Goal: Find specific page/section: Find specific page/section

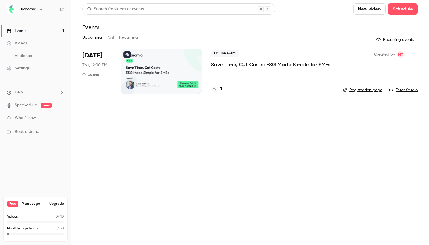
click at [220, 87] on h4 "1" at bounding box center [221, 89] width 2 height 8
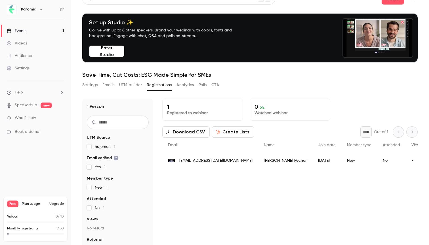
scroll to position [12, 0]
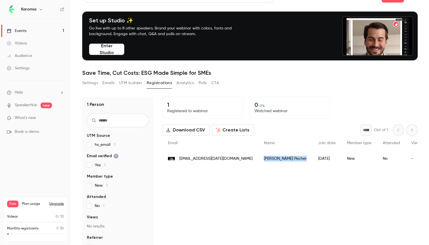
drag, startPoint x: 257, startPoint y: 159, endPoint x: 227, endPoint y: 160, distance: 30.1
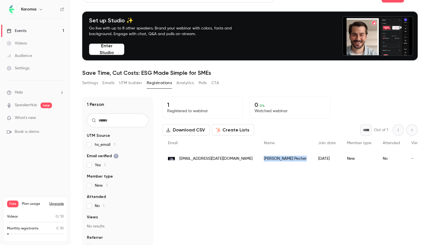
click at [258, 160] on div "Edouard Pecher" at bounding box center [285, 159] width 54 height 16
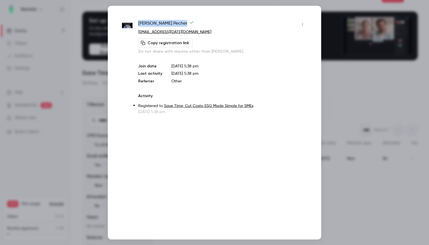
drag, startPoint x: 178, startPoint y: 24, endPoint x: 138, endPoint y: 24, distance: 40.0
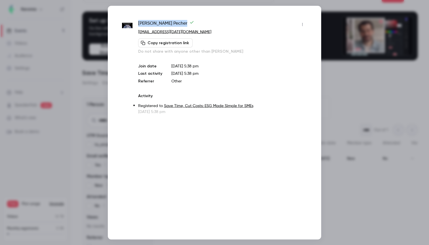
click at [138, 24] on div "Edouard Pecher" at bounding box center [222, 24] width 169 height 9
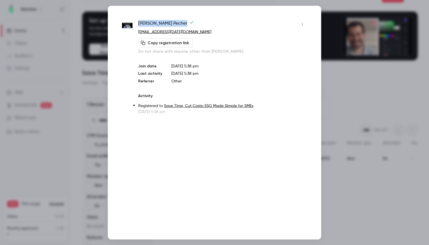
copy span "Edouard Pecher"
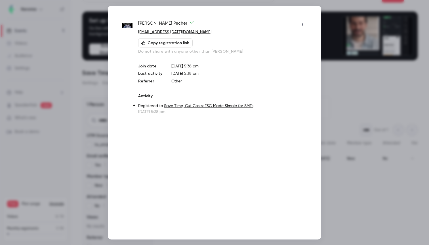
click at [327, 70] on div at bounding box center [214, 122] width 429 height 245
